Goal: Information Seeking & Learning: Find specific fact

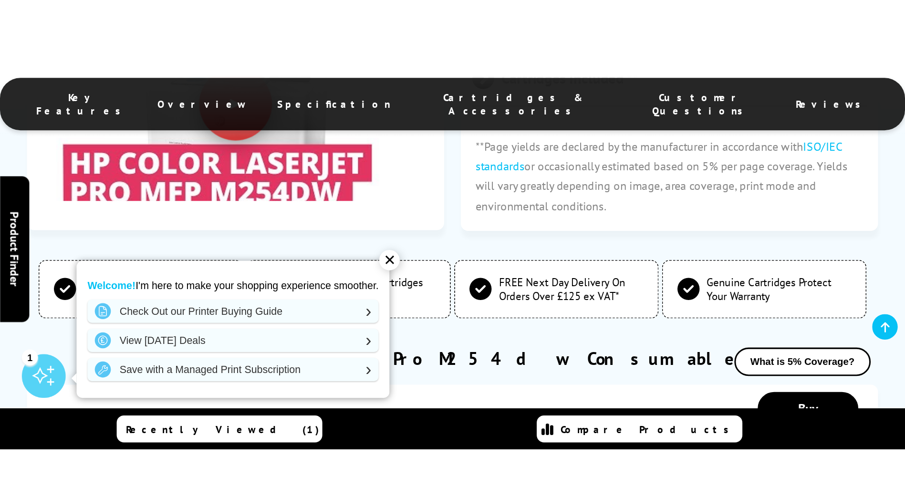
scroll to position [1656, 0]
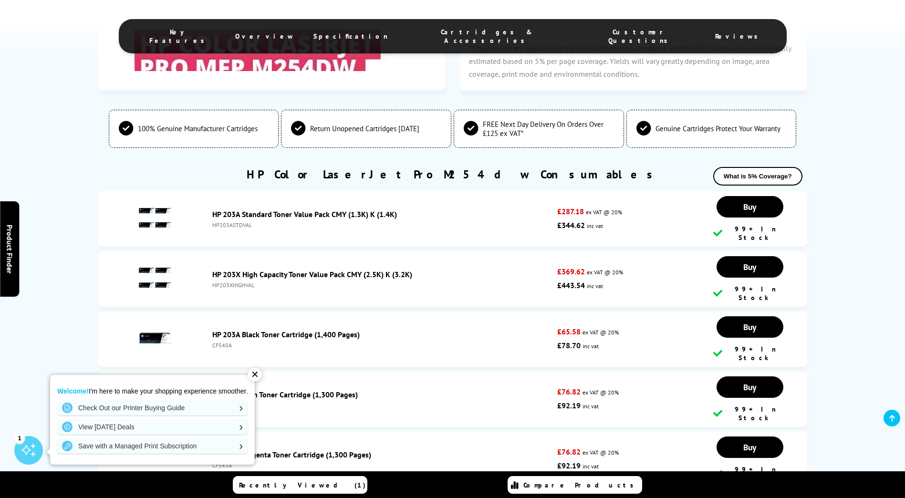
click at [254, 374] on div "✕" at bounding box center [254, 374] width 13 height 13
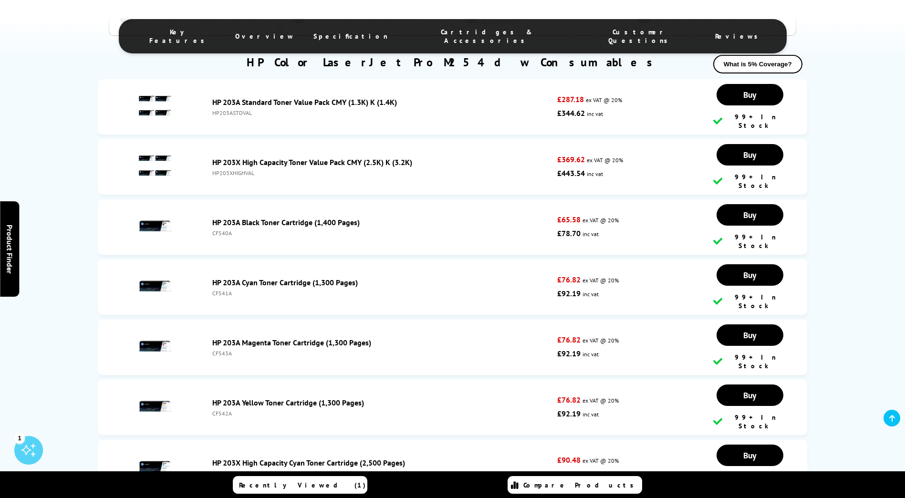
scroll to position [1751, 0]
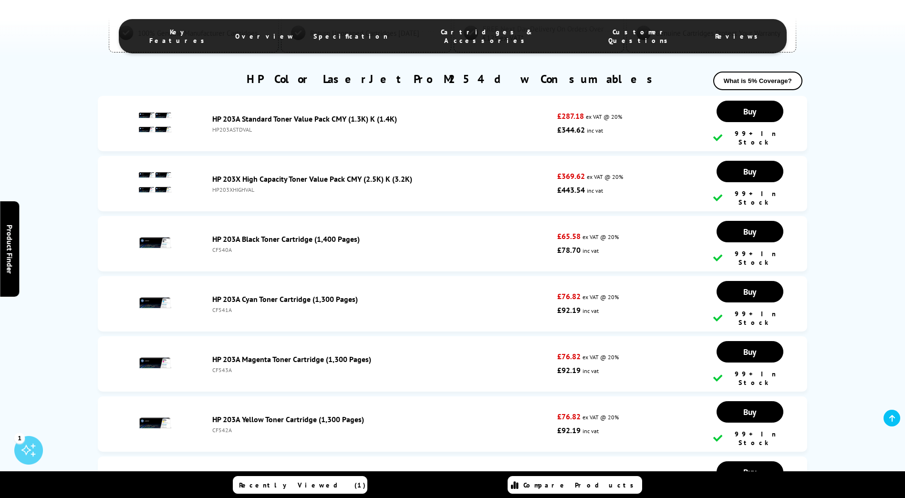
click at [220, 246] on div "CF540A" at bounding box center [382, 249] width 340 height 7
copy div "CF540A"
click at [223, 306] on div "CF541A" at bounding box center [382, 309] width 340 height 7
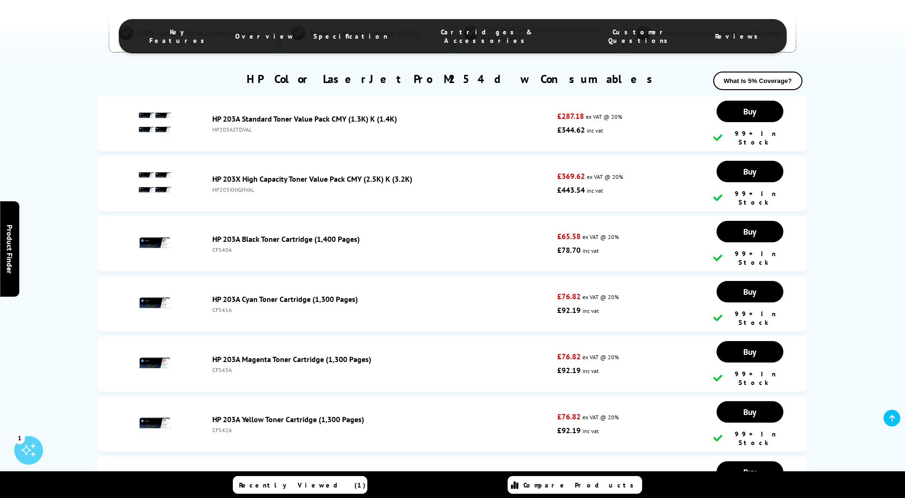
copy div "CF541A"
click at [219, 366] on div "CF543A" at bounding box center [382, 369] width 340 height 7
copy div "CF543A"
click at [220, 426] on div "CF542A" at bounding box center [382, 429] width 340 height 7
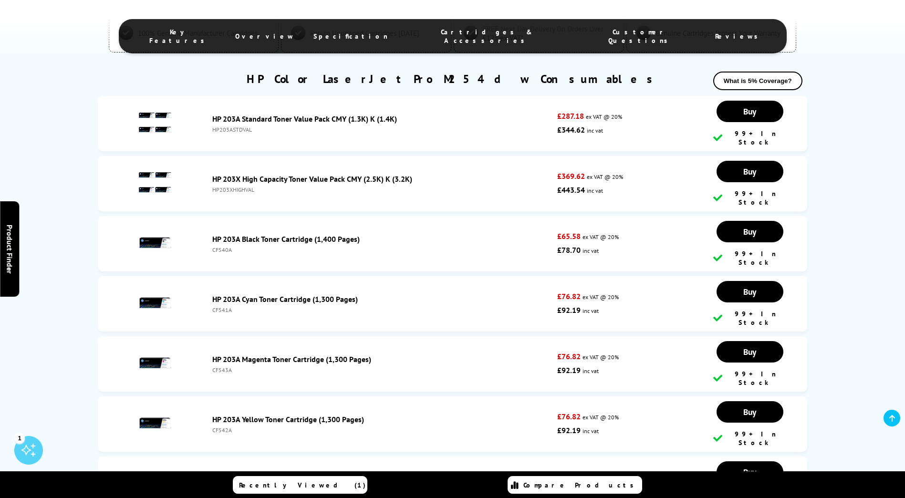
click at [220, 426] on div "CF542A" at bounding box center [382, 429] width 340 height 7
copy div "CF542A"
